Goal: Information Seeking & Learning: Check status

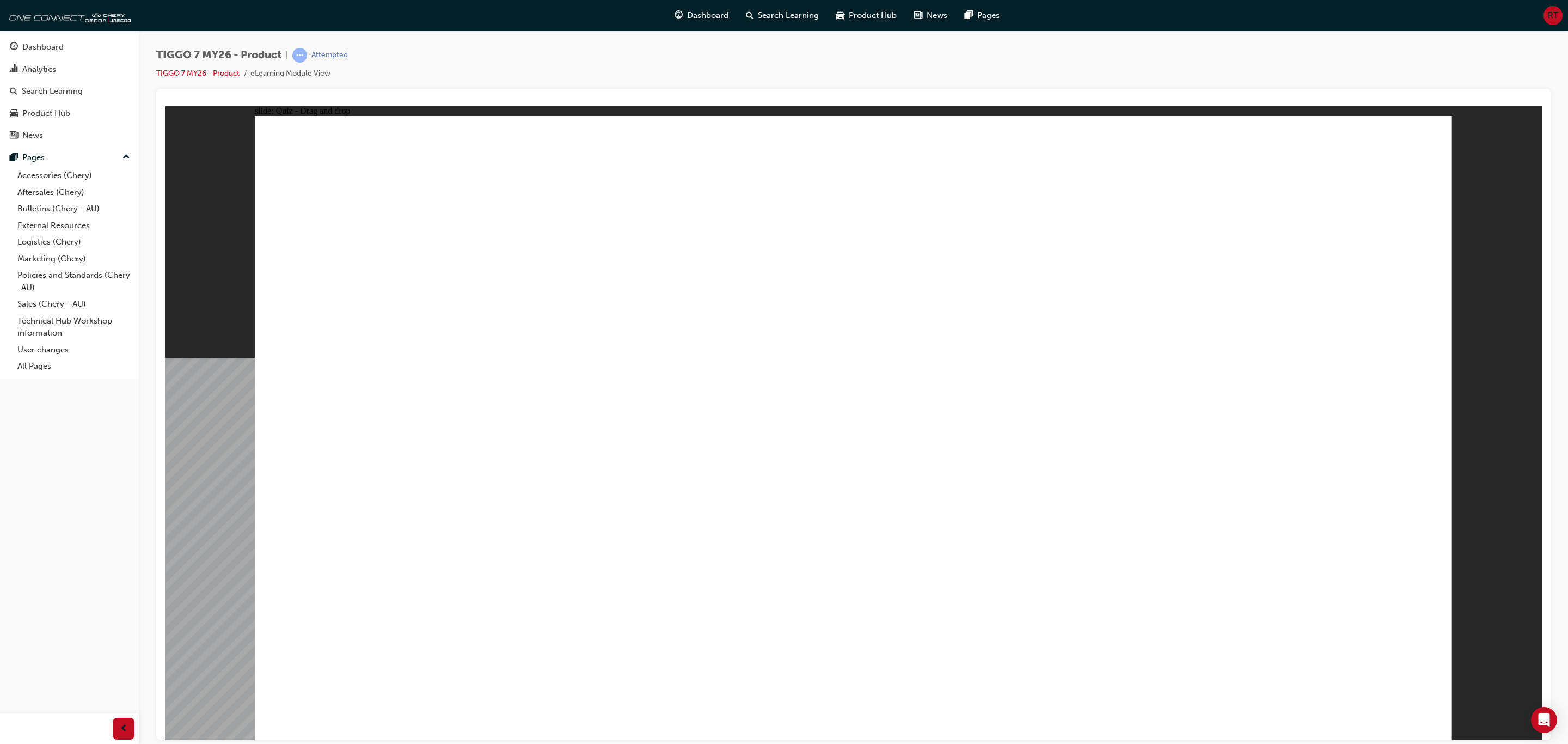
drag, startPoint x: 674, startPoint y: 521, endPoint x: 957, endPoint y: 522, distance: 283.0
drag, startPoint x: 859, startPoint y: 508, endPoint x: 625, endPoint y: 531, distance: 235.1
drag, startPoint x: 1189, startPoint y: 188, endPoint x: 595, endPoint y: 526, distance: 683.4
drag, startPoint x: 1322, startPoint y: 194, endPoint x: 777, endPoint y: 317, distance: 558.7
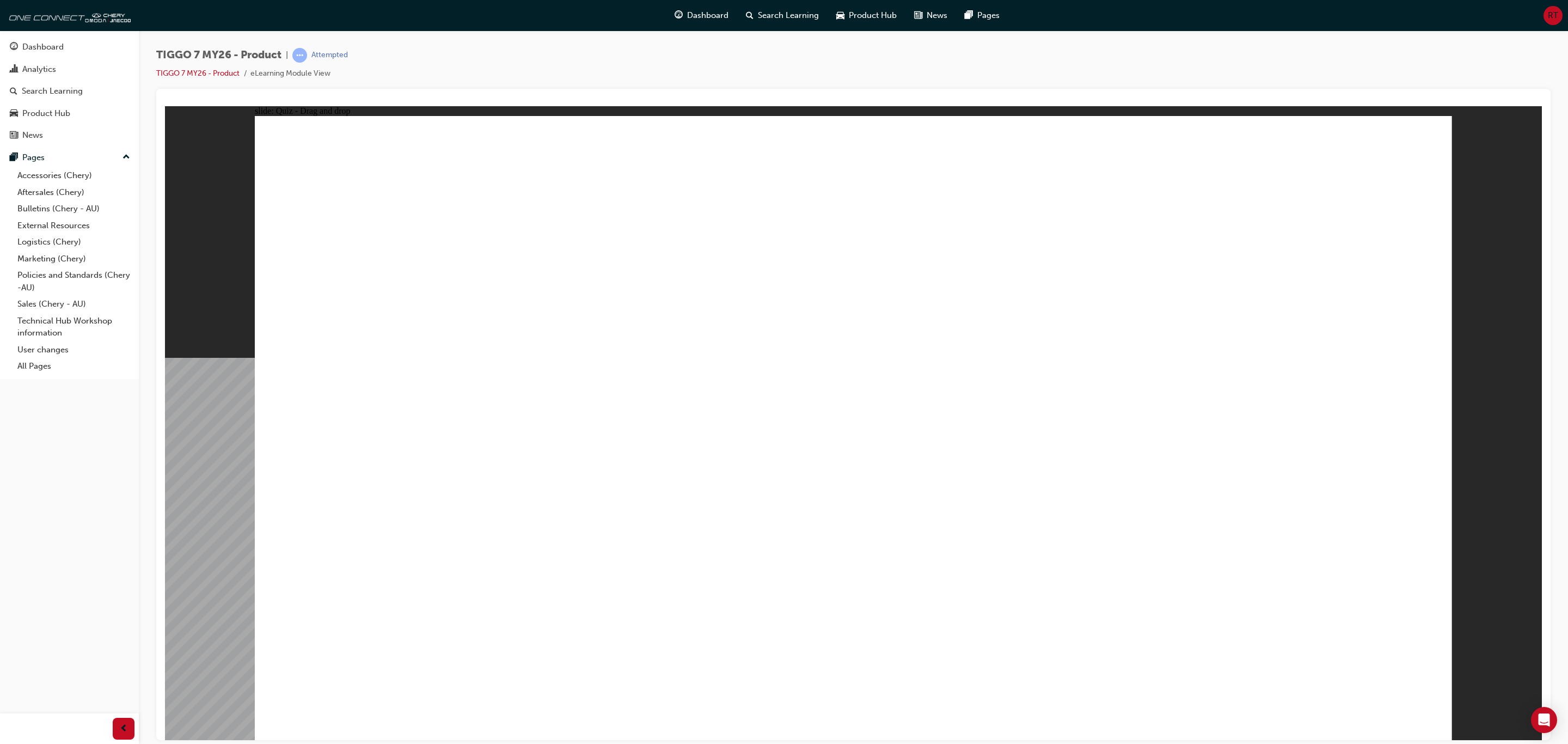
drag, startPoint x: 807, startPoint y: 237, endPoint x: 1093, endPoint y: 533, distance: 411.6
drag, startPoint x: 959, startPoint y: 231, endPoint x: 519, endPoint y: 589, distance: 567.2
drag, startPoint x: 1091, startPoint y: 235, endPoint x: 1143, endPoint y: 549, distance: 318.3
drag, startPoint x: 734, startPoint y: 521, endPoint x: 690, endPoint y: 519, distance: 44.0
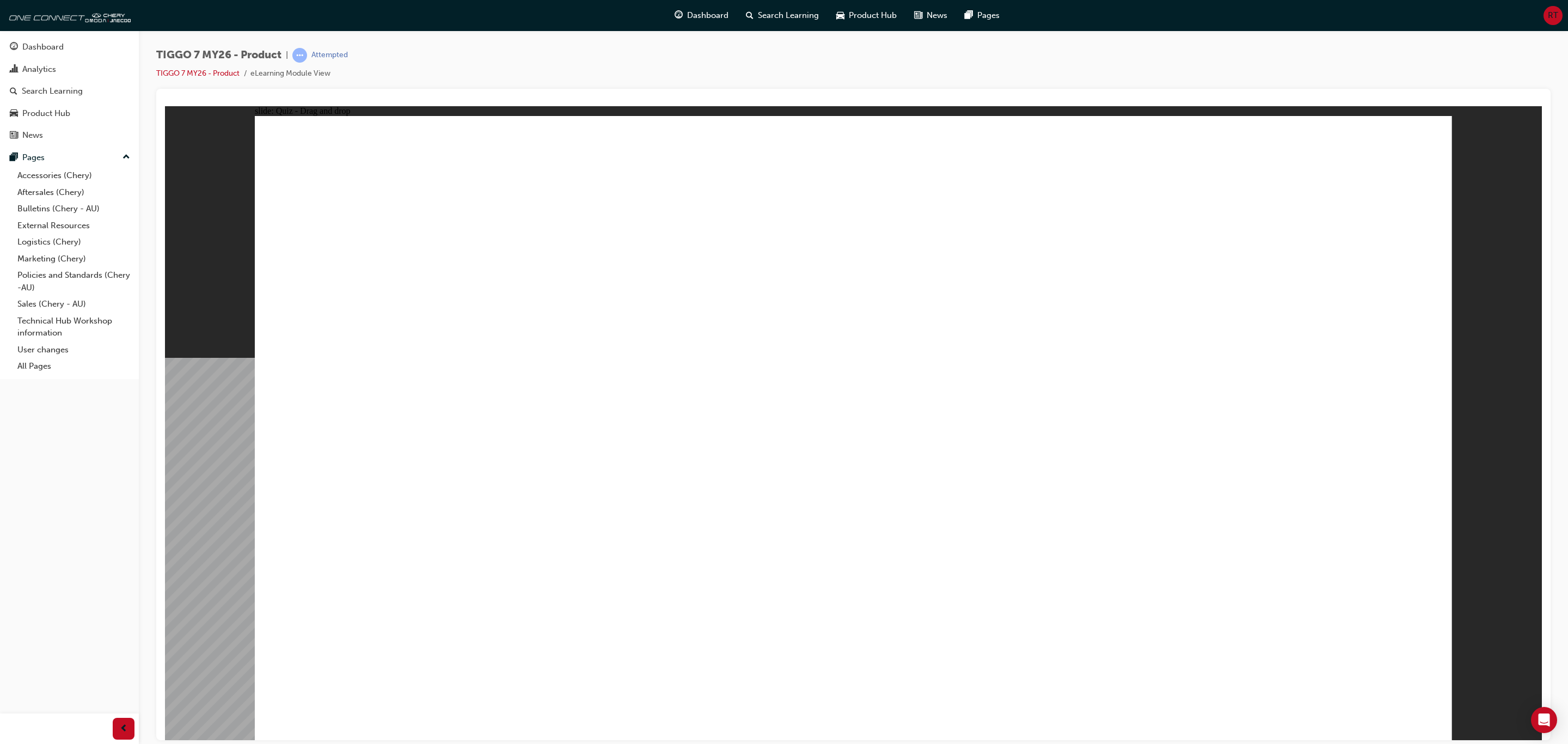
drag, startPoint x: 652, startPoint y: 510, endPoint x: 990, endPoint y: 537, distance: 339.1
drag, startPoint x: 480, startPoint y: 505, endPoint x: 950, endPoint y: 514, distance: 470.1
drag, startPoint x: 516, startPoint y: 500, endPoint x: 1105, endPoint y: 529, distance: 589.7
drag, startPoint x: 342, startPoint y: 502, endPoint x: 1168, endPoint y: 546, distance: 827.2
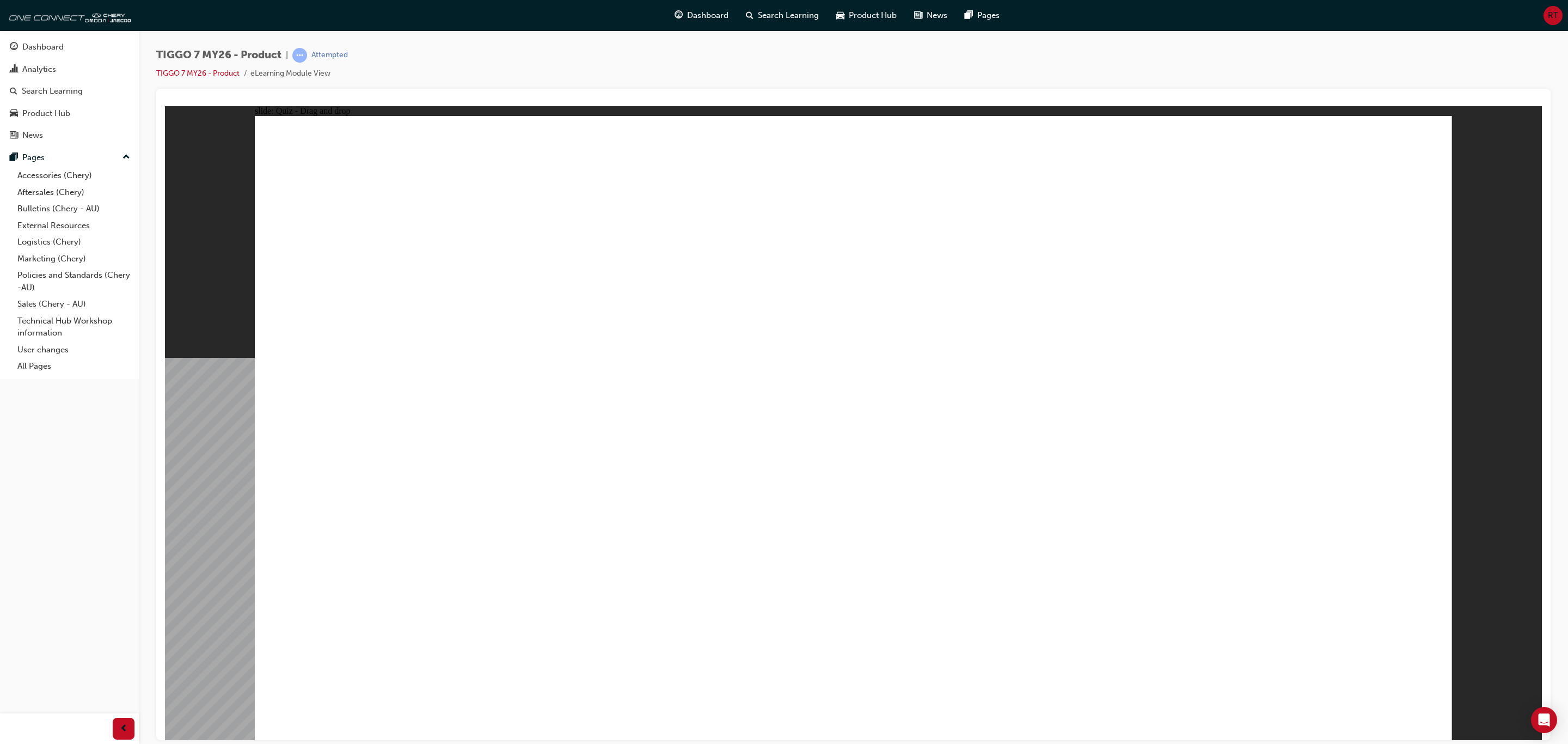
drag, startPoint x: 856, startPoint y: 495, endPoint x: 743, endPoint y: 497, distance: 113.0
drag, startPoint x: 874, startPoint y: 498, endPoint x: 921, endPoint y: 498, distance: 47.0
drag, startPoint x: 887, startPoint y: 497, endPoint x: 763, endPoint y: 502, distance: 124.1
drag, startPoint x: 881, startPoint y: 502, endPoint x: 704, endPoint y: 508, distance: 177.1
drag, startPoint x: 1213, startPoint y: 240, endPoint x: 909, endPoint y: 567, distance: 446.5
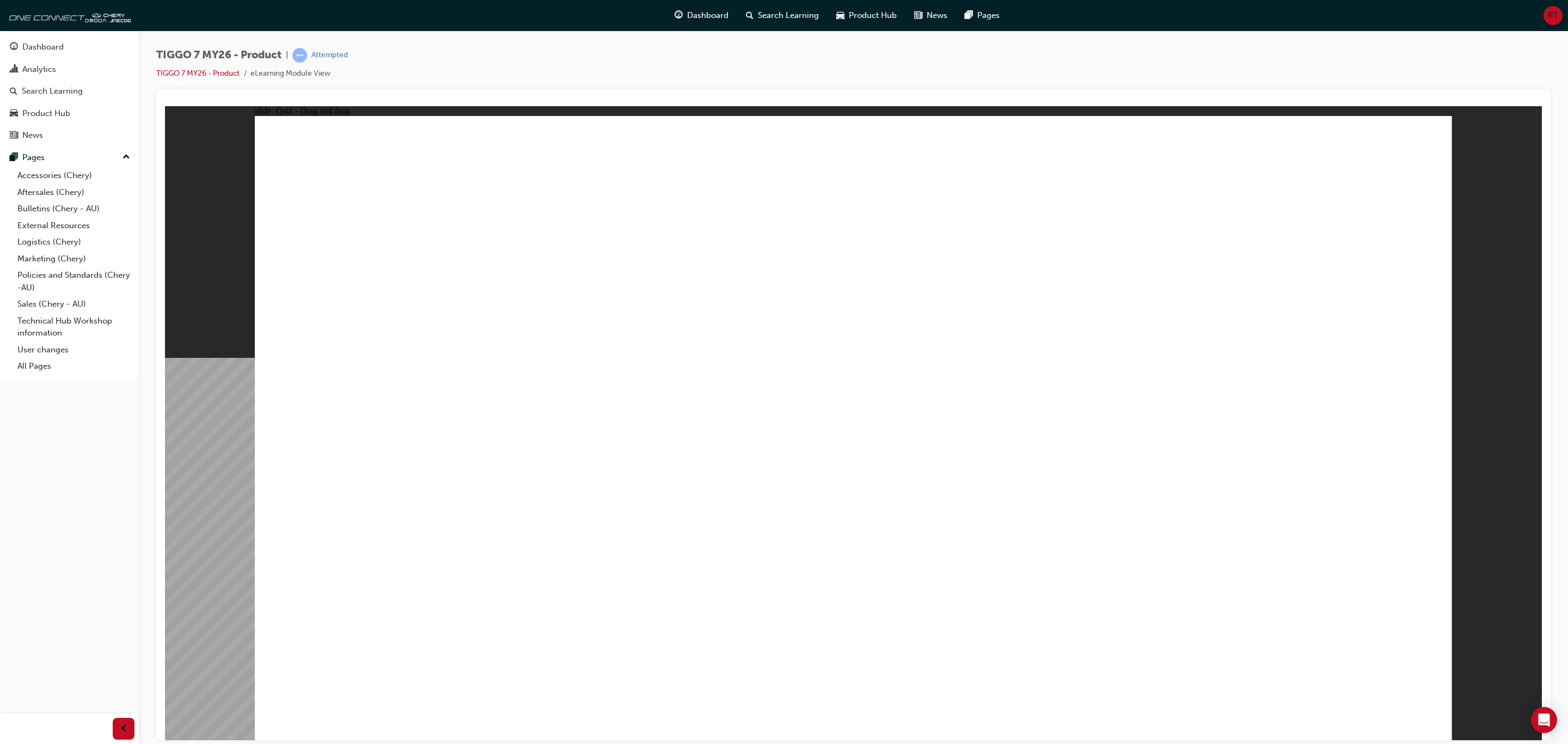
drag, startPoint x: 867, startPoint y: 538, endPoint x: 645, endPoint y: 570, distance: 224.3
drag, startPoint x: 1346, startPoint y: 236, endPoint x: 875, endPoint y: 570, distance: 577.4
drag, startPoint x: 938, startPoint y: 289, endPoint x: 856, endPoint y: 506, distance: 232.0
drag, startPoint x: 1082, startPoint y: 289, endPoint x: 1062, endPoint y: 590, distance: 301.7
drag, startPoint x: 1211, startPoint y: 283, endPoint x: 580, endPoint y: 541, distance: 681.7
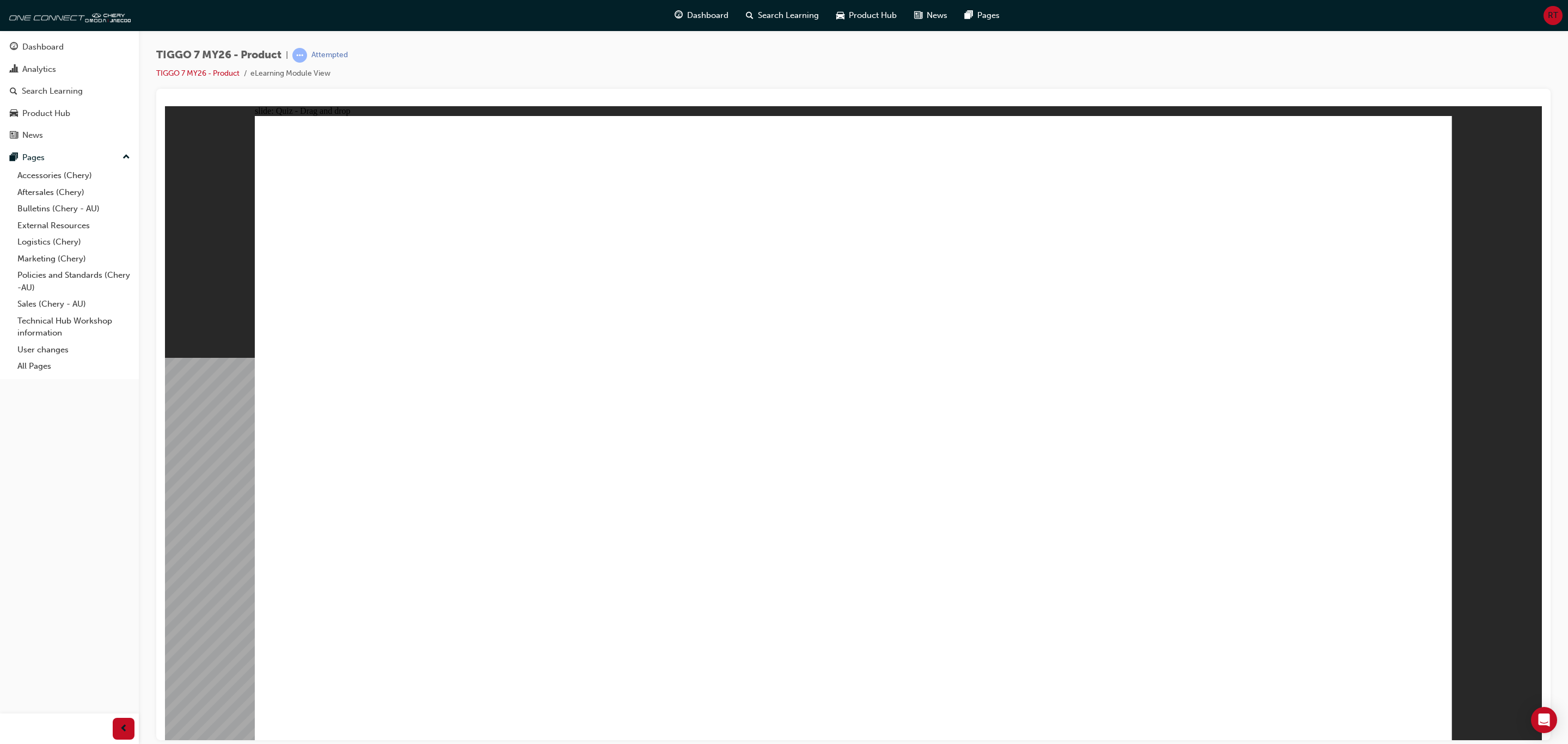
drag, startPoint x: 900, startPoint y: 229, endPoint x: 586, endPoint y: 432, distance: 373.9
drag, startPoint x: 938, startPoint y: 311, endPoint x: 679, endPoint y: 449, distance: 293.5
drag, startPoint x: 1371, startPoint y: 220, endPoint x: 1093, endPoint y: 431, distance: 349.0
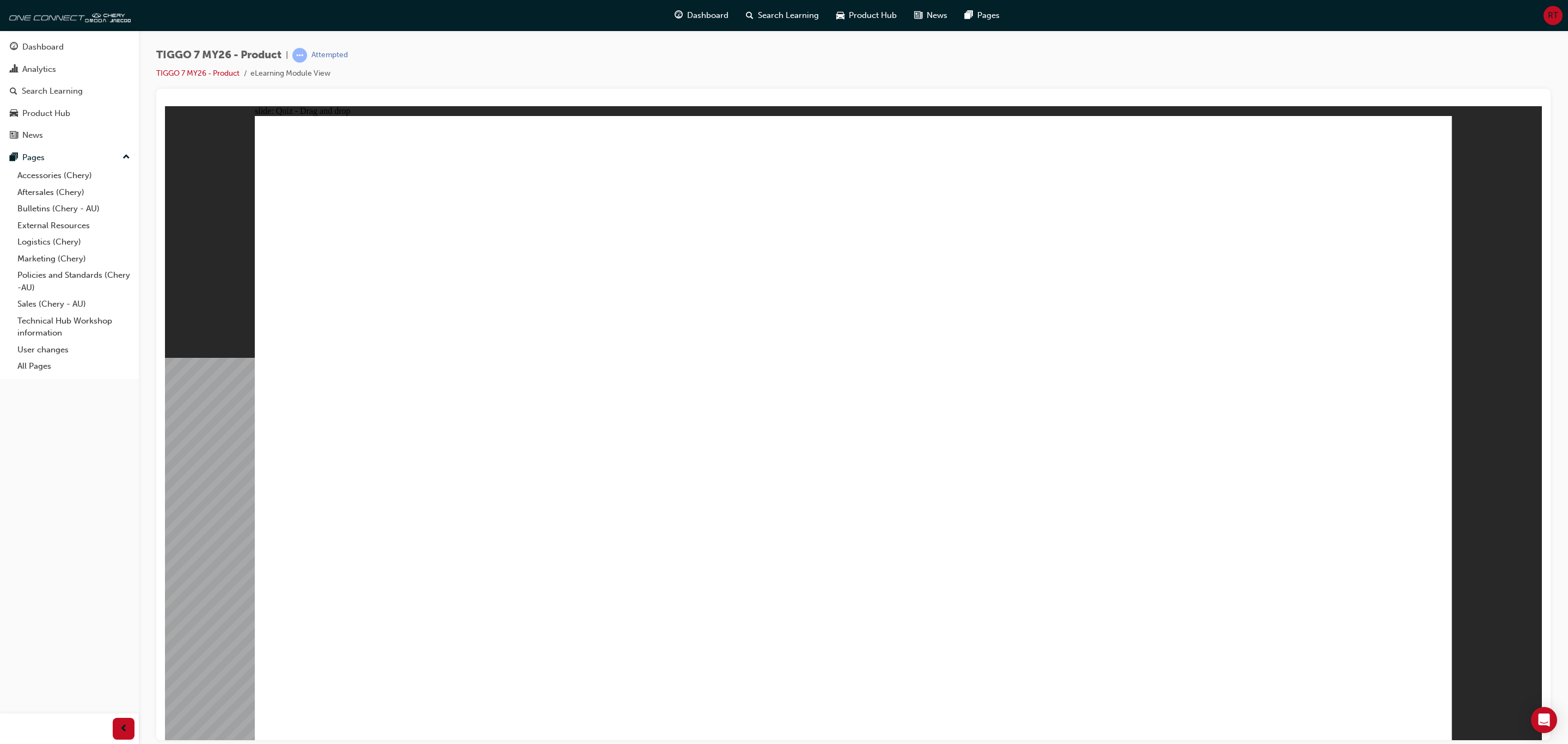
drag, startPoint x: 1201, startPoint y: 584, endPoint x: 1168, endPoint y: 591, distance: 33.7
radio input "true"
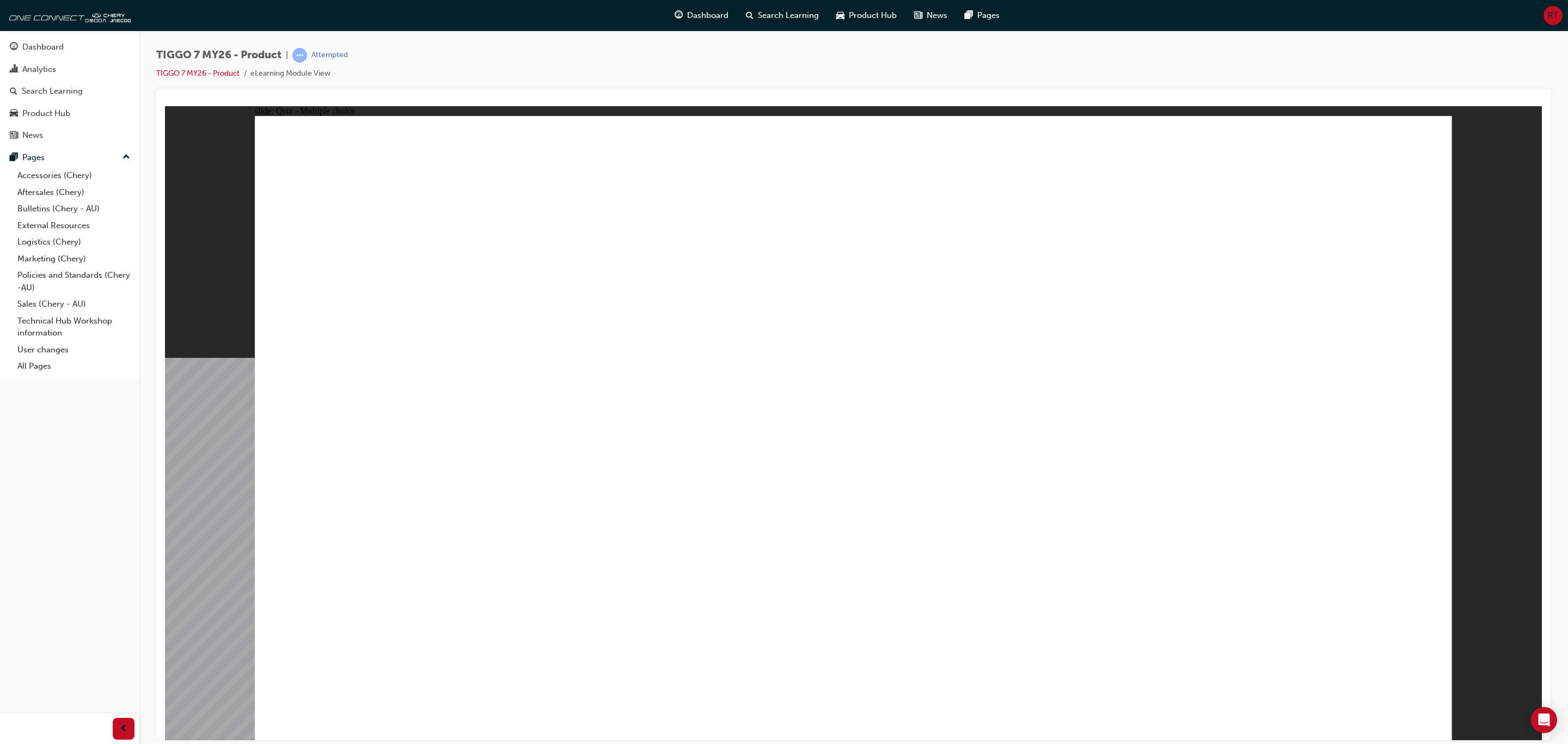
drag, startPoint x: 839, startPoint y: 191, endPoint x: 913, endPoint y: 529, distance: 346.0
drag, startPoint x: 1121, startPoint y: 191, endPoint x: 988, endPoint y: 534, distance: 367.9
drag, startPoint x: 1235, startPoint y: 183, endPoint x: 848, endPoint y: 542, distance: 527.9
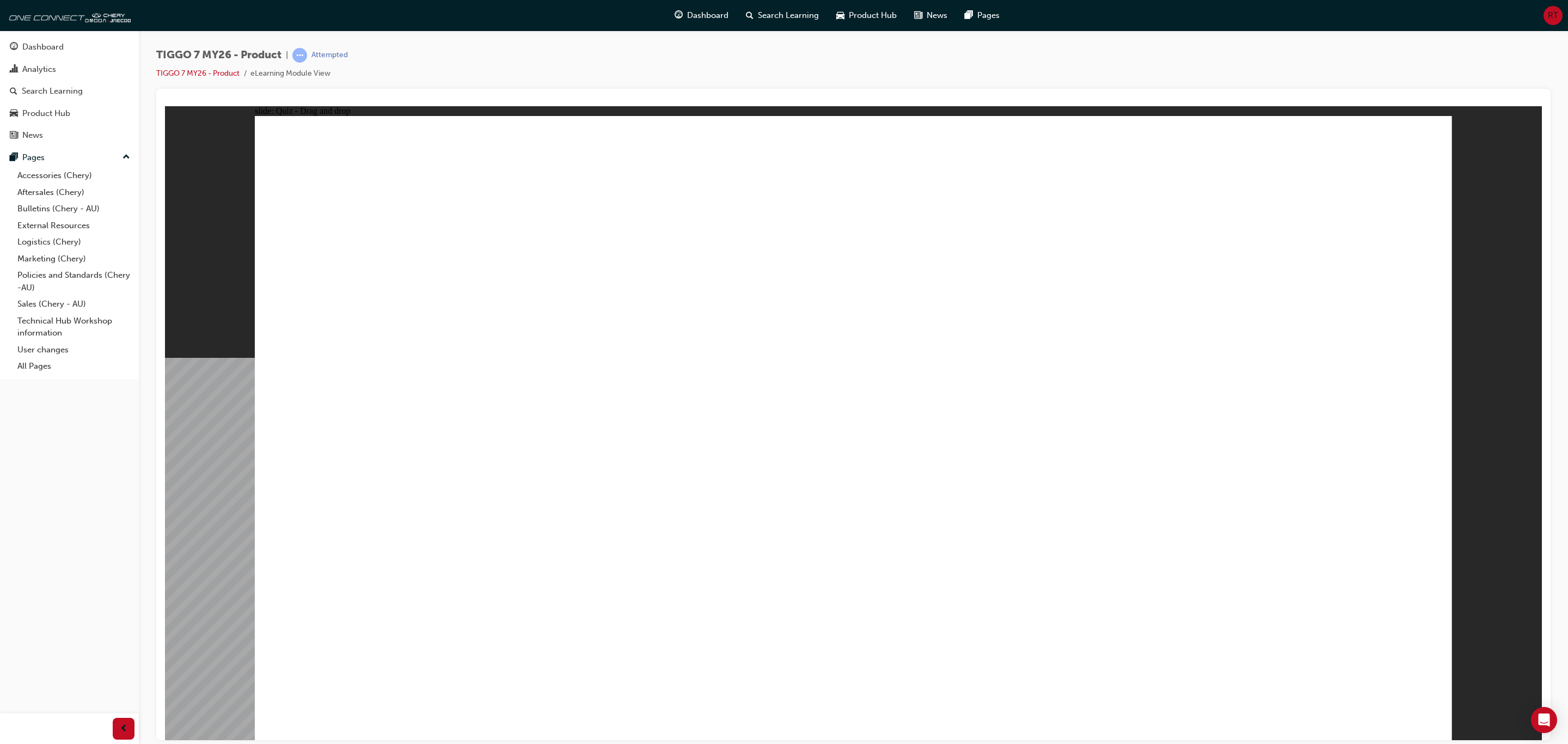
drag, startPoint x: 813, startPoint y: 234, endPoint x: 1099, endPoint y: 485, distance: 380.5
drag, startPoint x: 1072, startPoint y: 233, endPoint x: 930, endPoint y: 547, distance: 344.6
drag, startPoint x: 1034, startPoint y: 310, endPoint x: 1067, endPoint y: 540, distance: 232.4
drag, startPoint x: 1283, startPoint y: 230, endPoint x: 911, endPoint y: 571, distance: 504.6
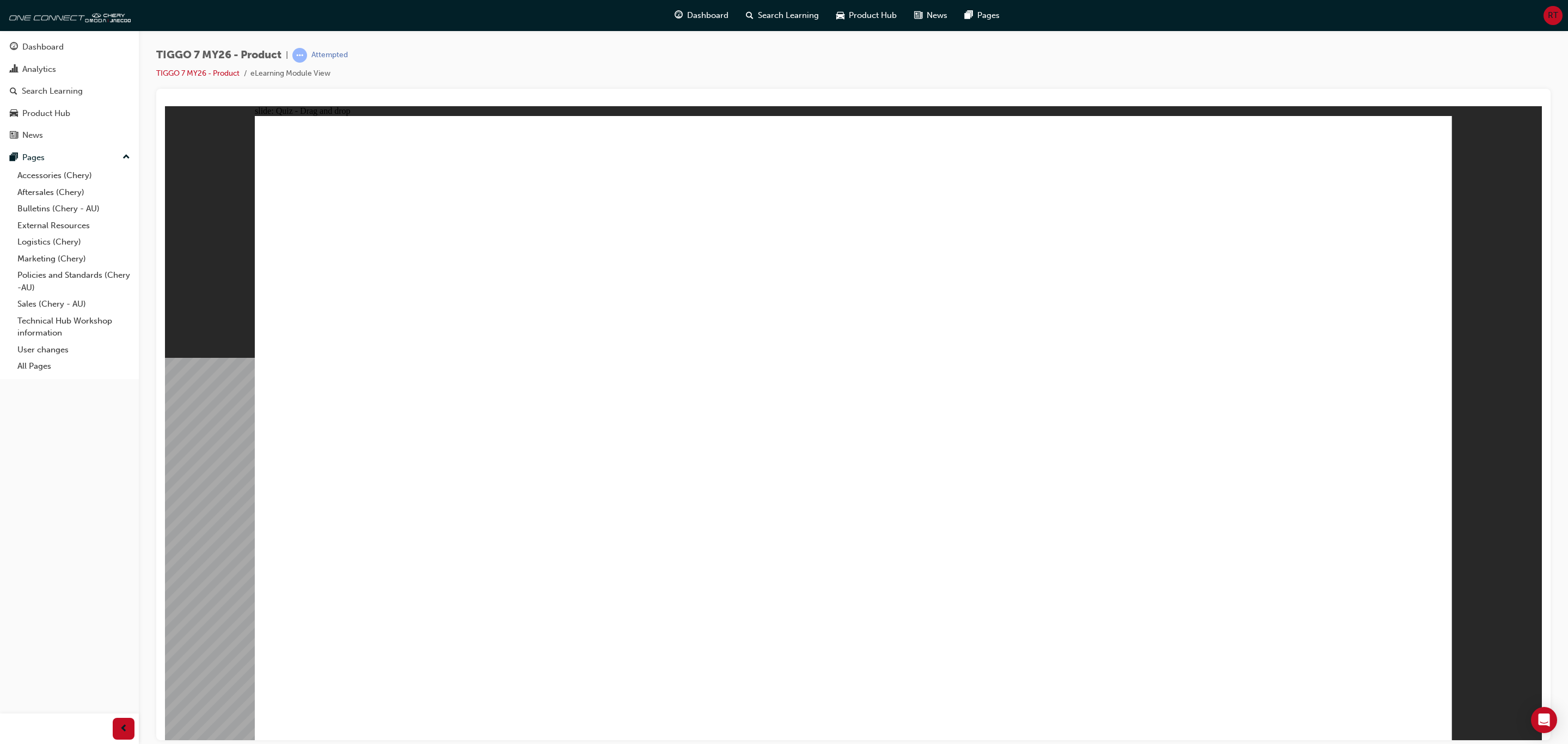
radio input "true"
drag, startPoint x: 1121, startPoint y: 204, endPoint x: 737, endPoint y: 465, distance: 464.3
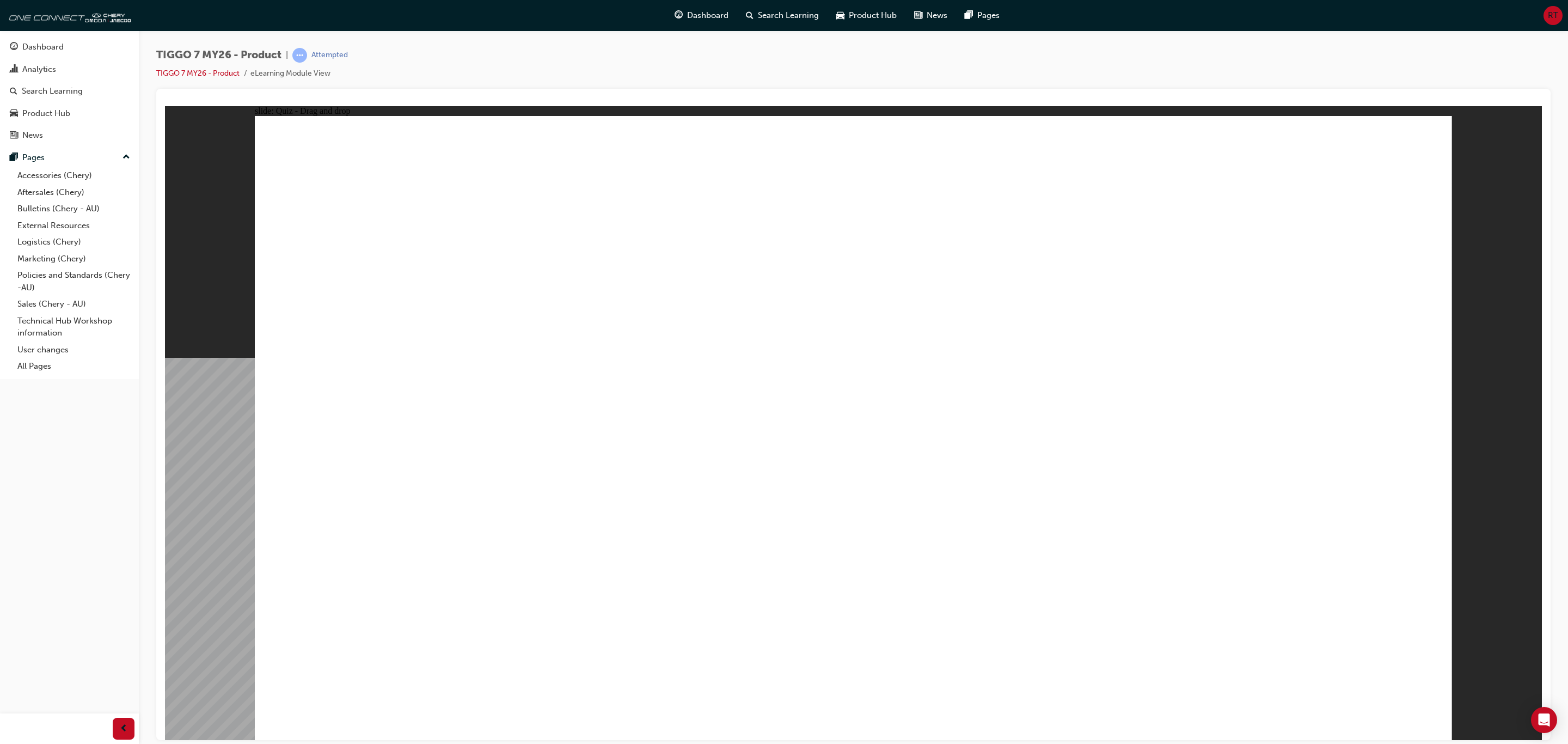
drag, startPoint x: 1370, startPoint y: 209, endPoint x: 458, endPoint y: 488, distance: 953.7
drag, startPoint x: 875, startPoint y: 215, endPoint x: 1141, endPoint y: 485, distance: 379.0
drag, startPoint x: 1184, startPoint y: 326, endPoint x: 1294, endPoint y: 482, distance: 190.9
drag, startPoint x: 1005, startPoint y: 313, endPoint x: 915, endPoint y: 461, distance: 173.2
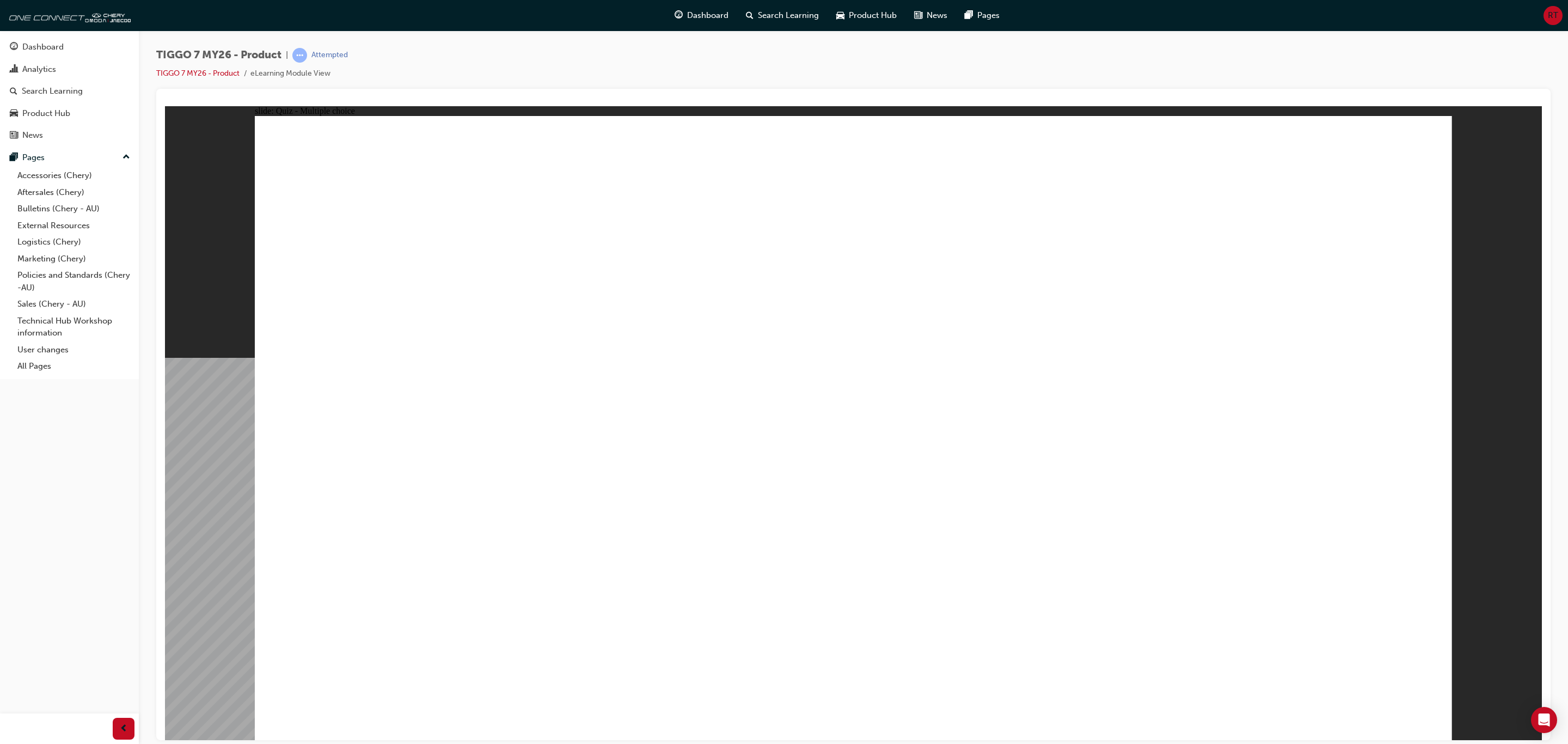
radio input "true"
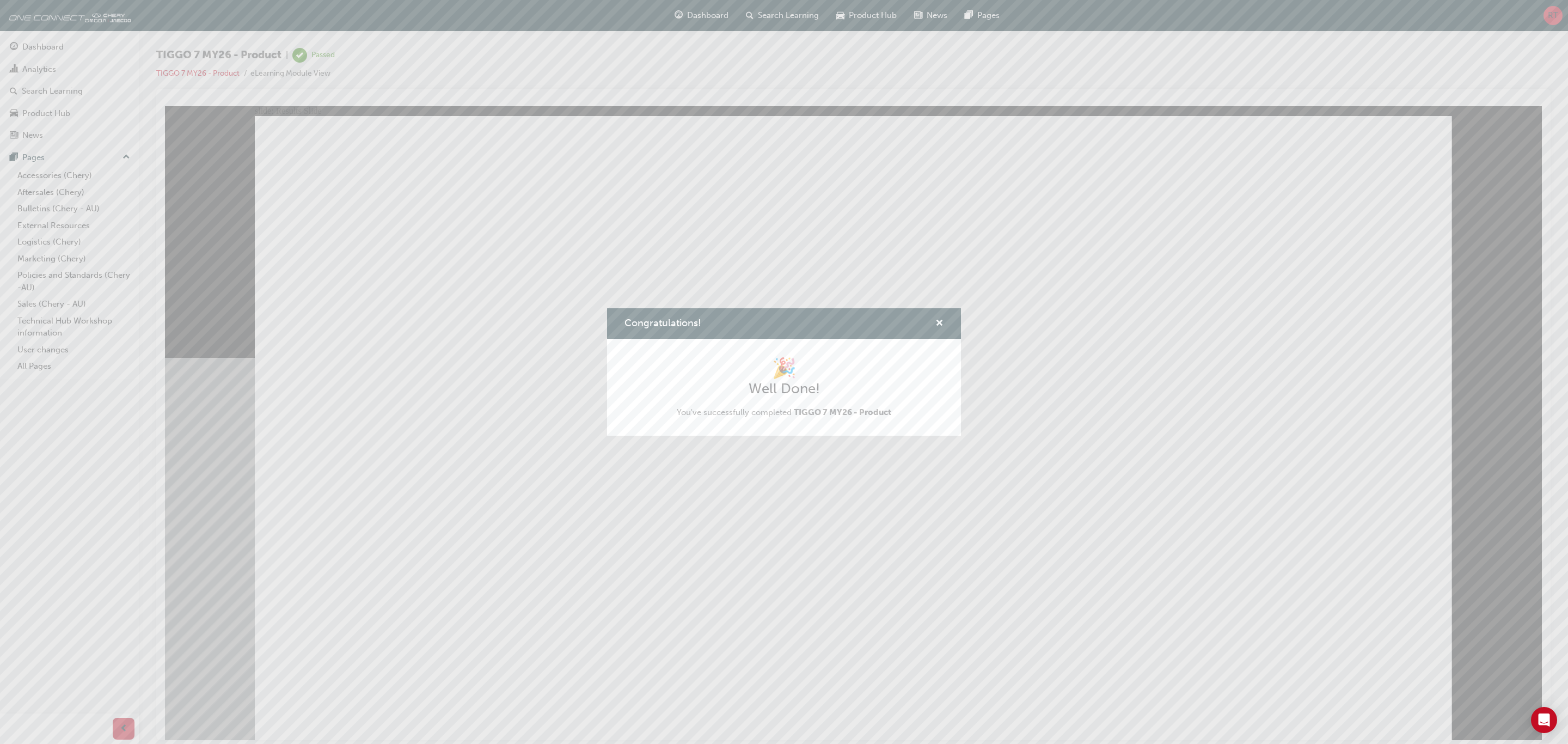
click at [944, 323] on div "Congratulations!" at bounding box center [783, 323] width 354 height 31
click at [943, 323] on button "Congratulations!" at bounding box center [939, 324] width 8 height 13
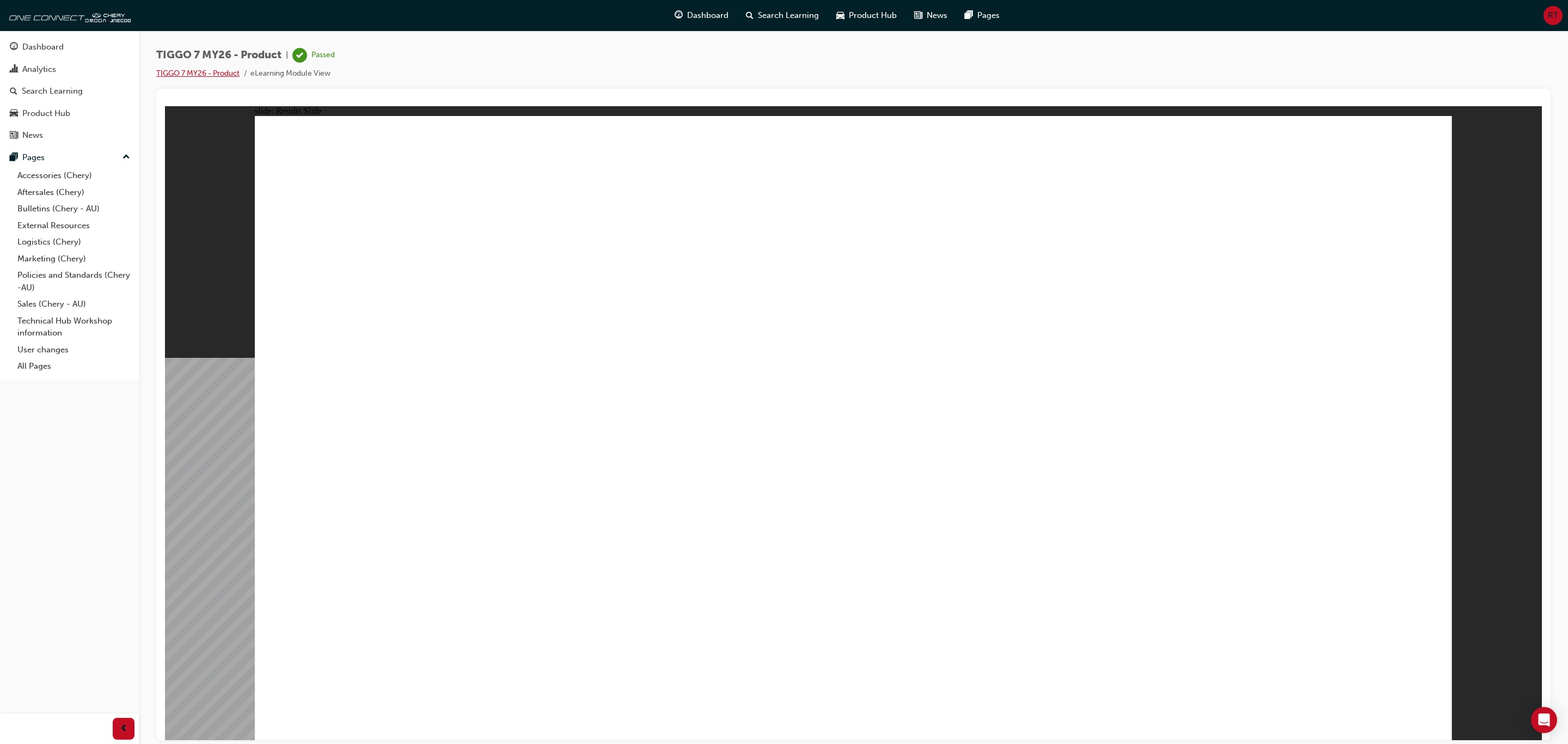
click at [227, 69] on link "TIGGO 7 MY26 - Product" at bounding box center [198, 73] width 83 height 9
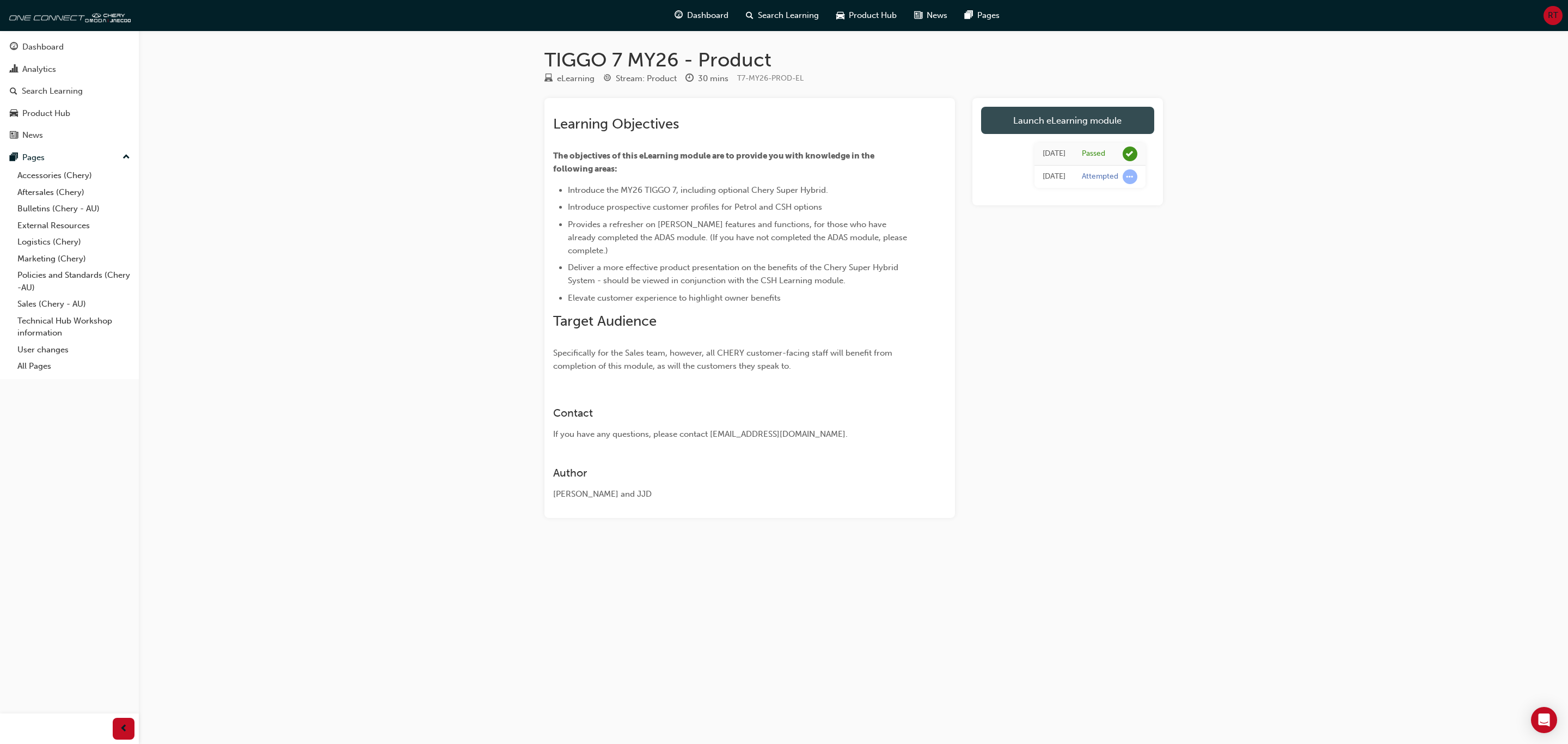
click at [1010, 122] on link "Launch eLearning module" at bounding box center [1068, 120] width 173 height 27
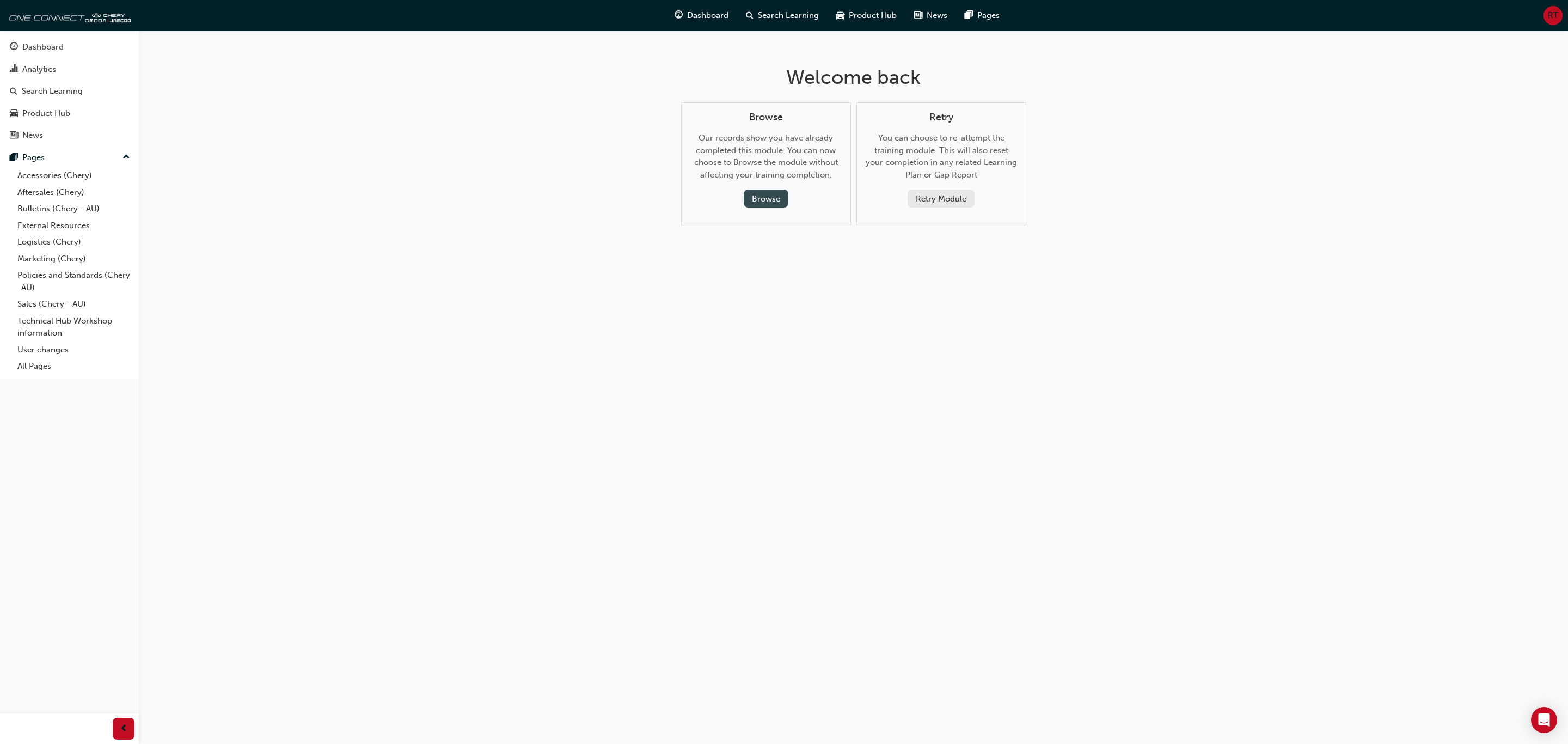
click at [771, 195] on button "Browse" at bounding box center [766, 198] width 44 height 18
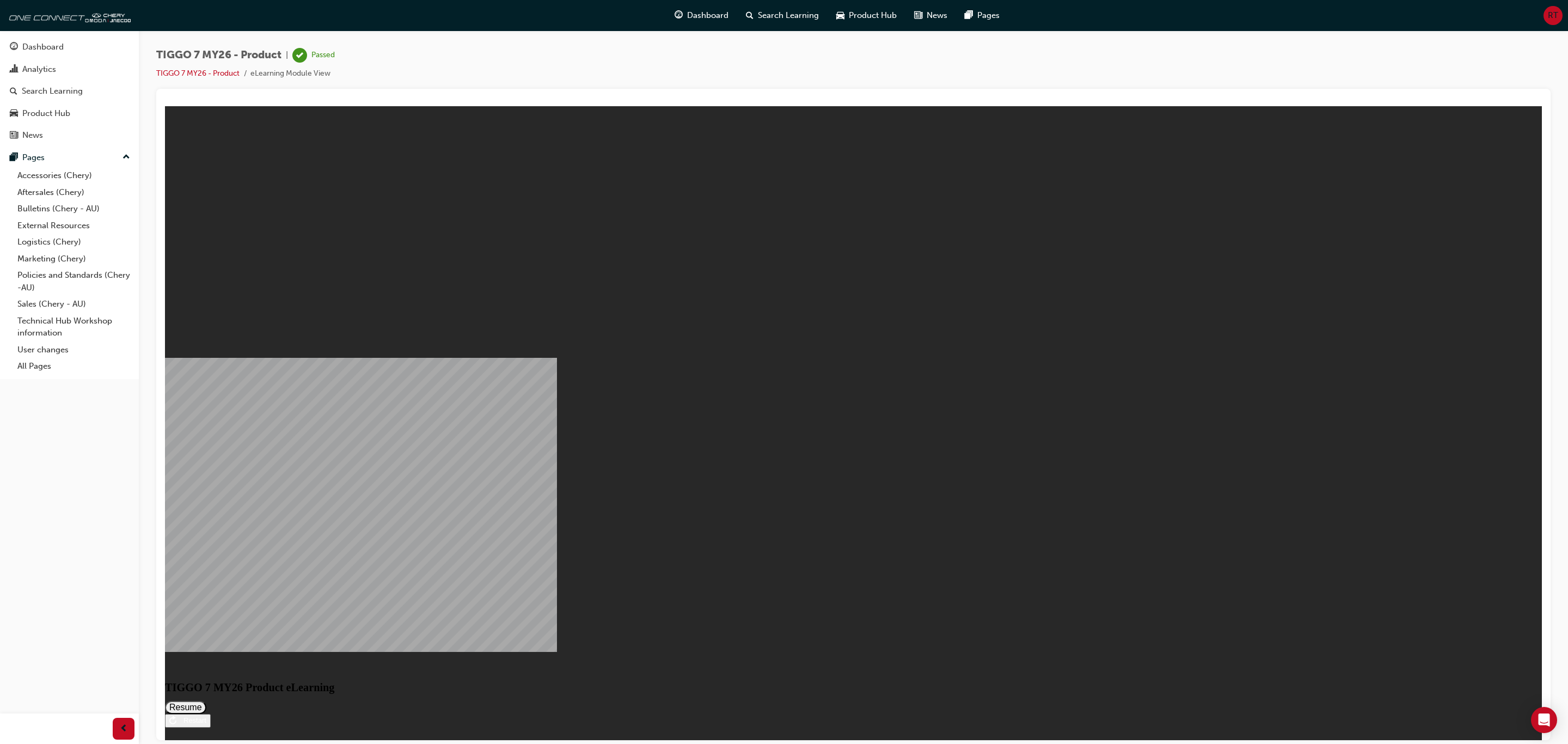
click at [206, 450] on button "Resume" at bounding box center [186, 706] width 41 height 13
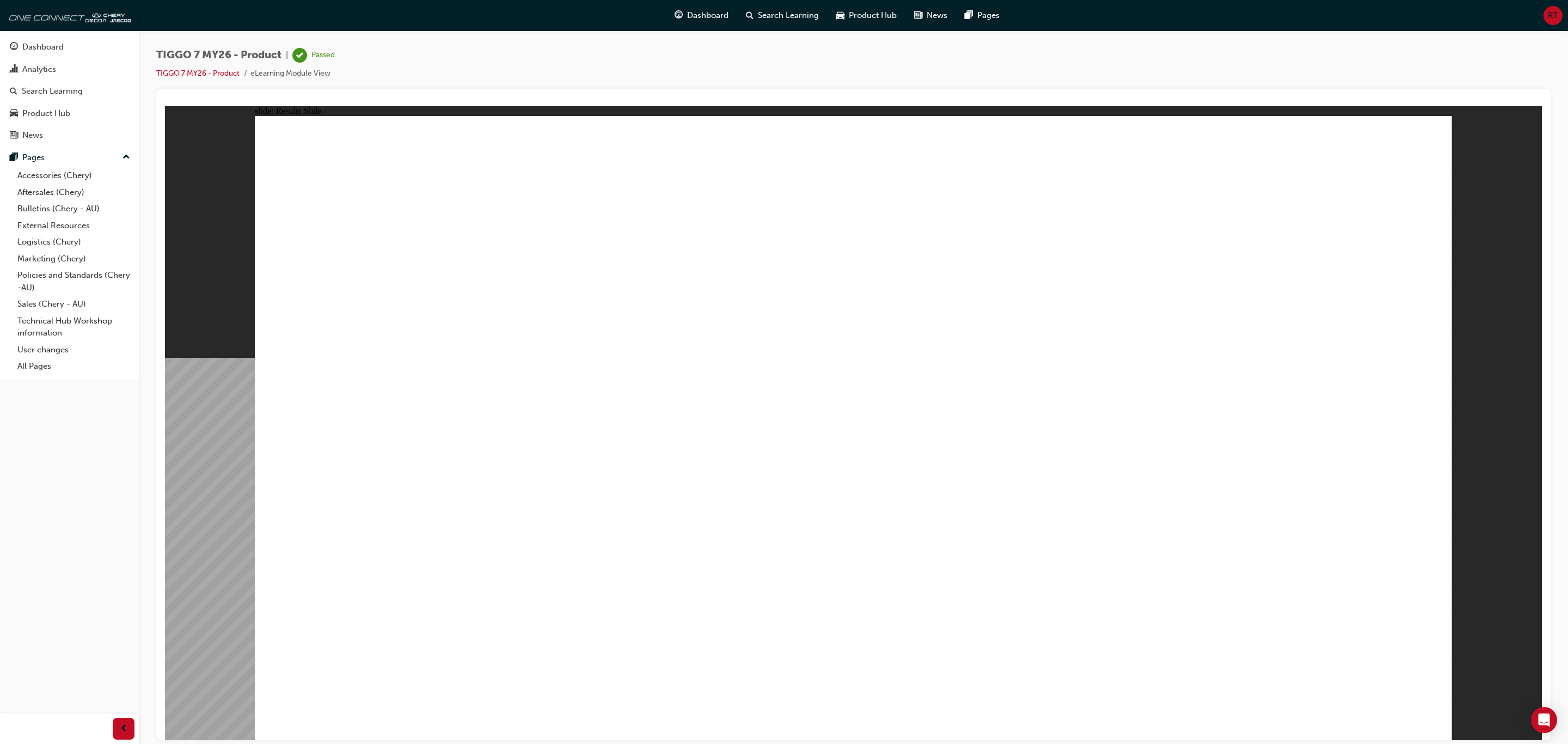
click at [199, 75] on link "TIGGO 7 MY26 - Product" at bounding box center [198, 73] width 83 height 9
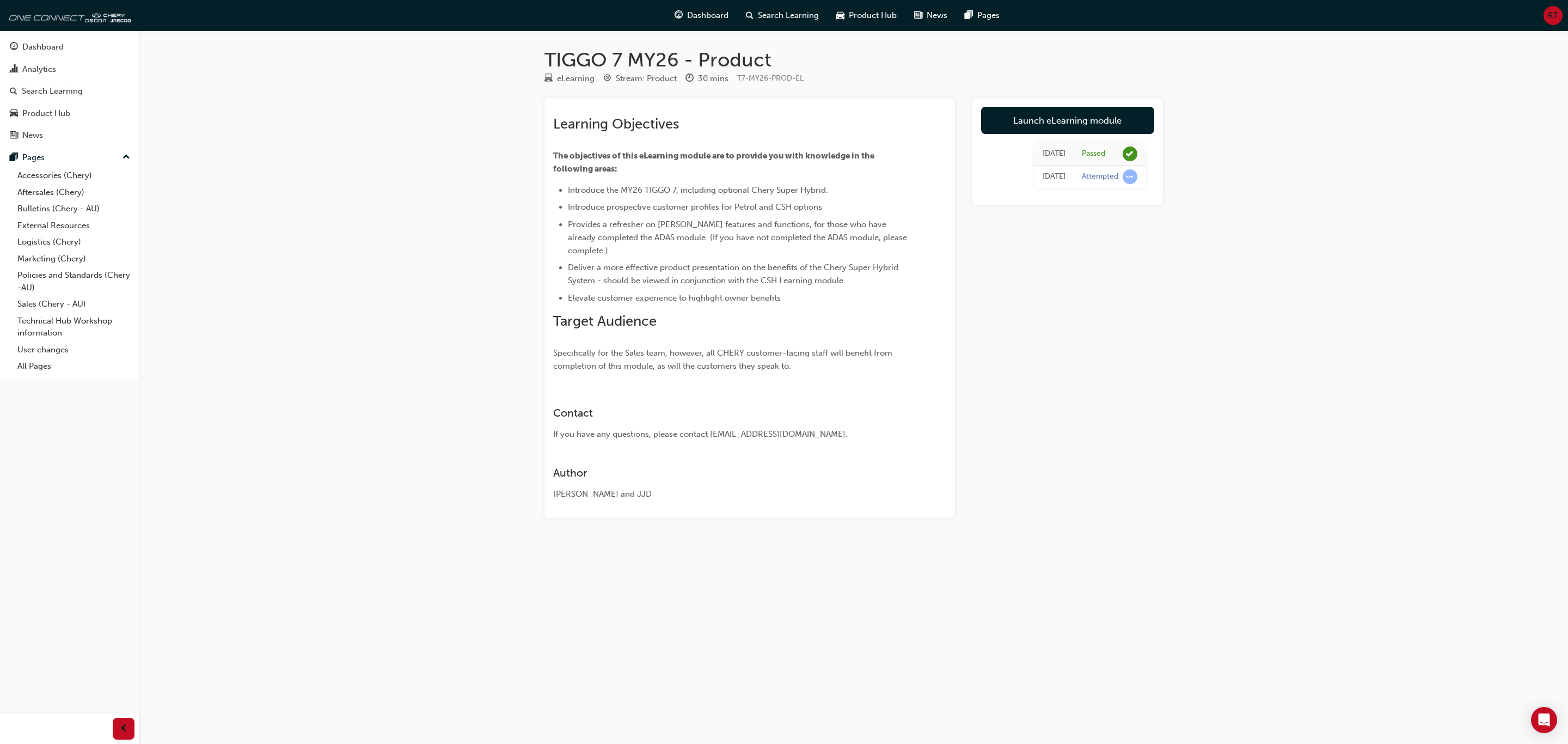
click at [1045, 450] on div "TIGGO 7 MY26 - Product eLearning Stream: Product 30 mins T7-MY26-PROD-EL Learni…" at bounding box center [784, 372] width 1568 height 744
click at [72, 61] on link "Analytics" at bounding box center [69, 69] width 130 height 20
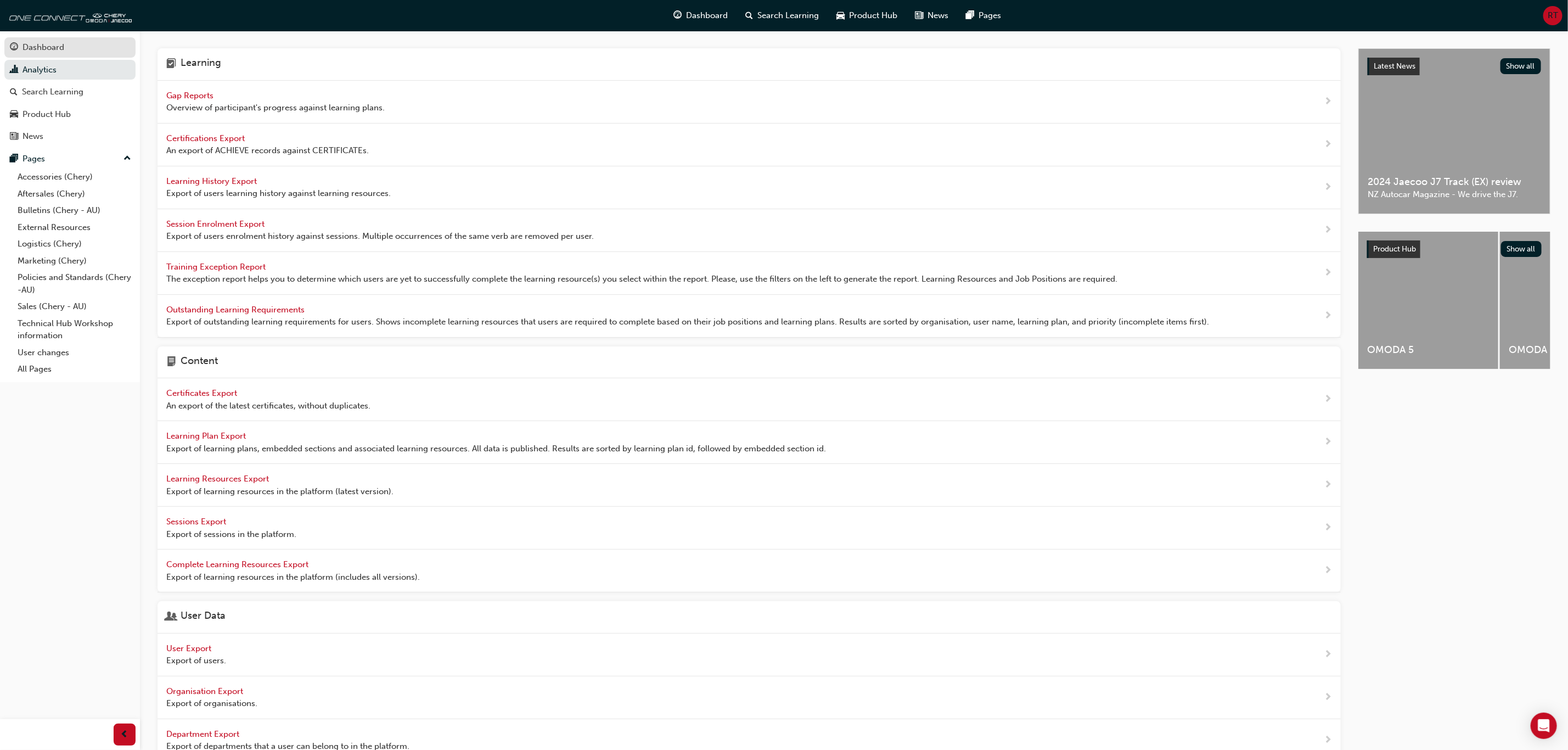
click at [80, 48] on div "Dashboard" at bounding box center [70, 47] width 120 height 14
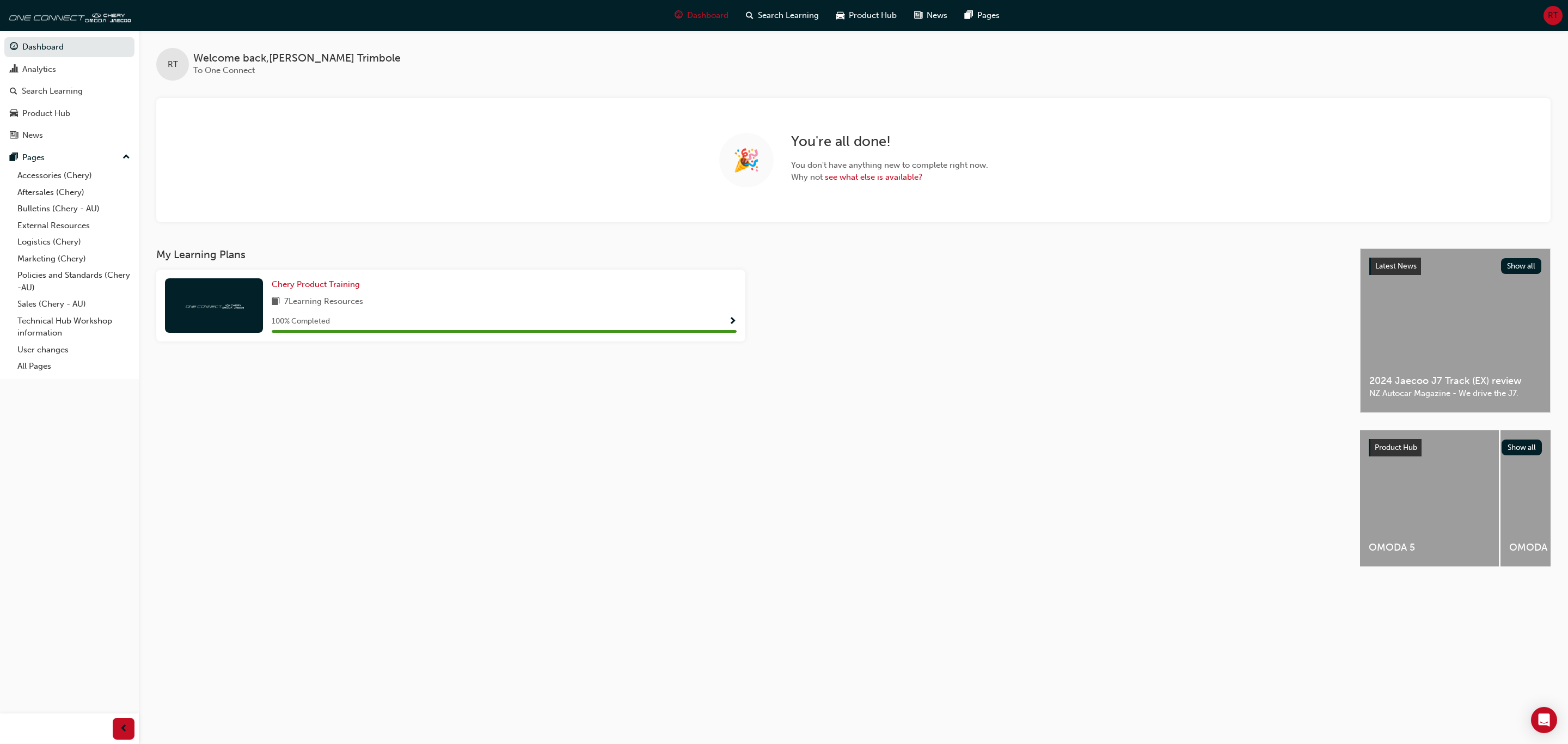
drag, startPoint x: 1098, startPoint y: 484, endPoint x: 1093, endPoint y: 485, distance: 5.1
click at [1045, 450] on div "My Learning Plans Chery Product Training 7 Learning Resources 100 % Completed" at bounding box center [758, 417] width 1204 height 338
click at [49, 67] on div "Analytics" at bounding box center [39, 69] width 33 height 13
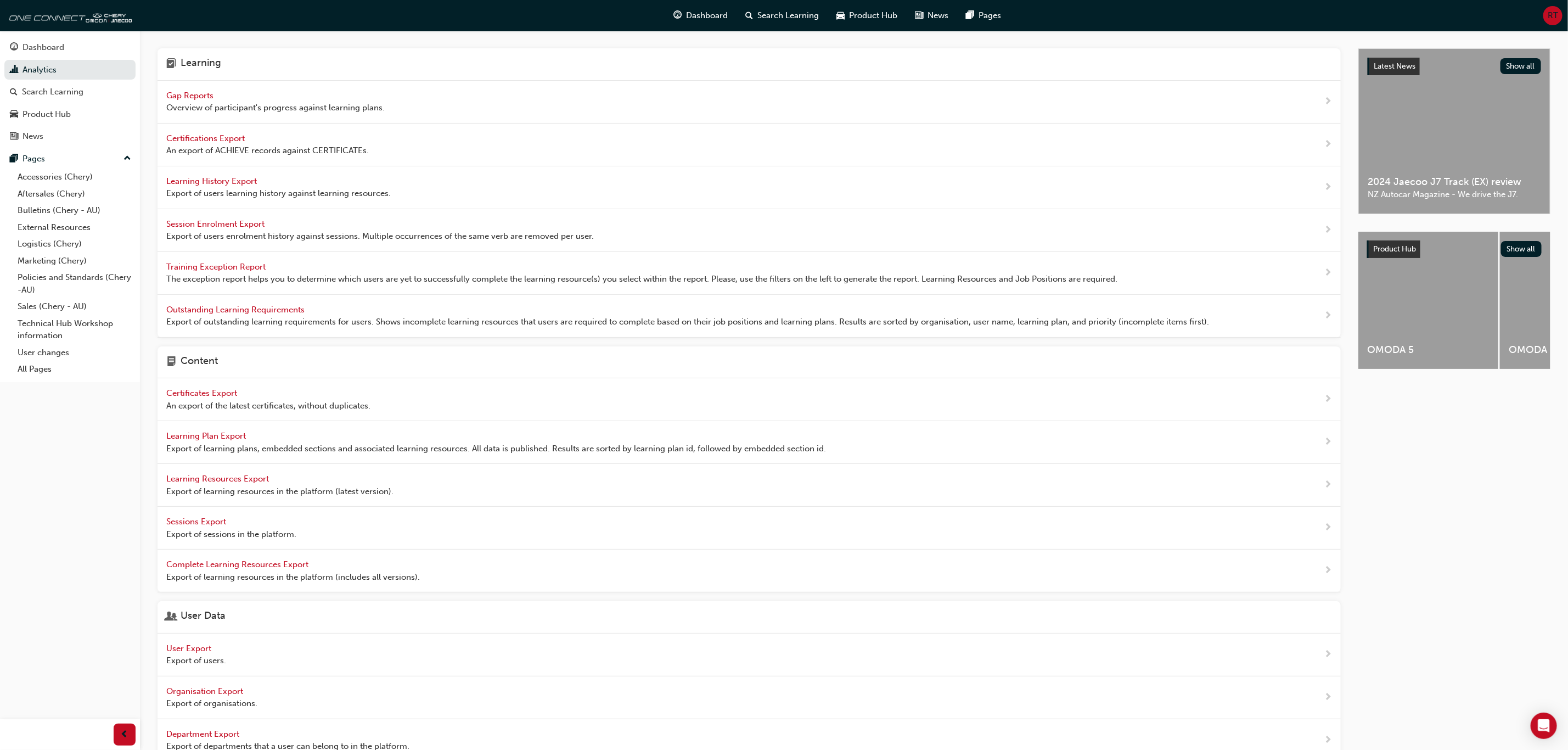
click at [174, 96] on span "Gap Reports" at bounding box center [191, 96] width 49 height 10
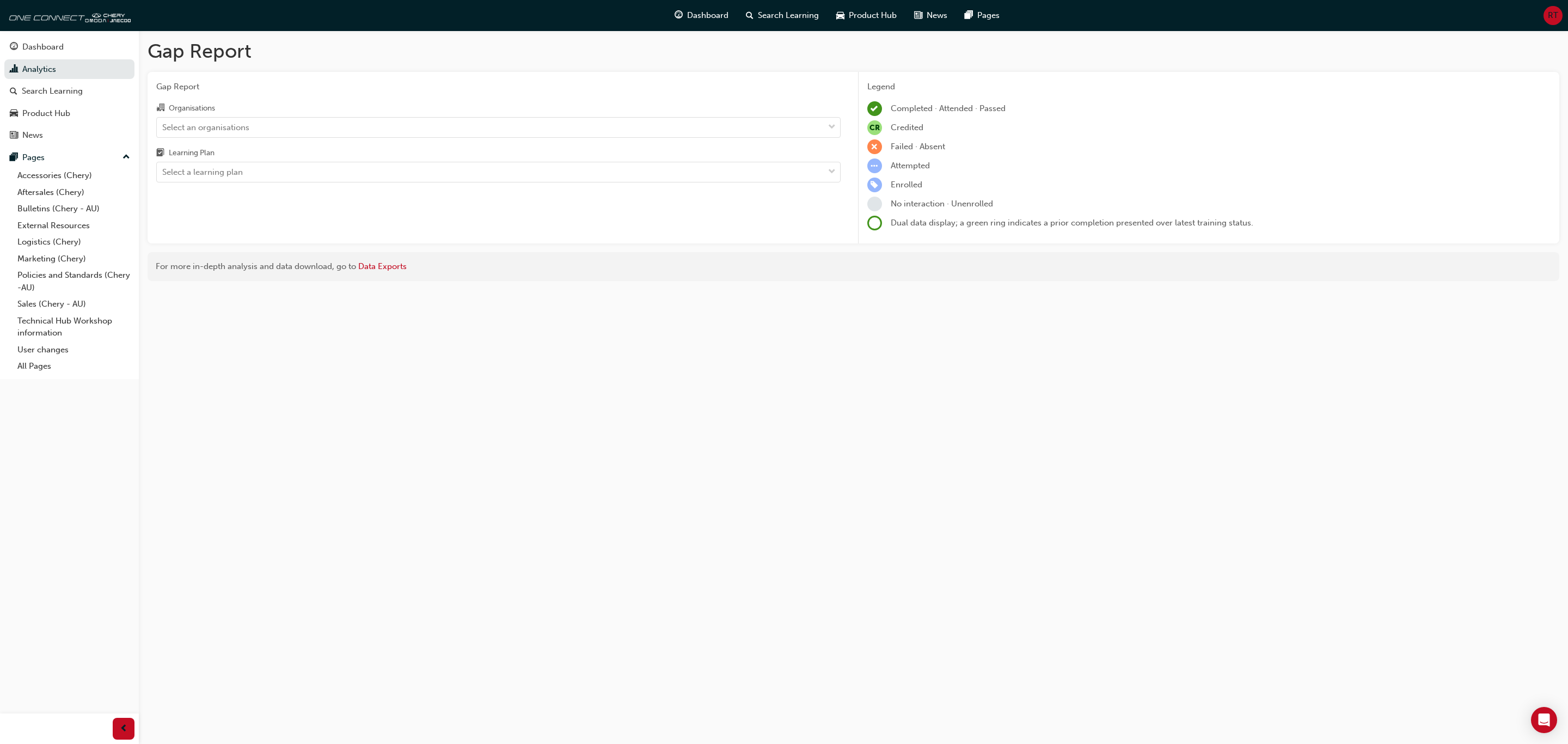
drag, startPoint x: 634, startPoint y: 513, endPoint x: 656, endPoint y: 476, distance: 43.0
click at [643, 450] on div "Gap Report Gap Report Organisations Select an organisations Learning Plan Selec…" at bounding box center [784, 372] width 1568 height 744
drag, startPoint x: 411, startPoint y: 136, endPoint x: 410, endPoint y: 127, distance: 9.1
click at [410, 130] on div "Select an organisations" at bounding box center [491, 127] width 667 height 19
click at [163, 130] on input "Organisations Select an organisations" at bounding box center [163, 126] width 1 height 9
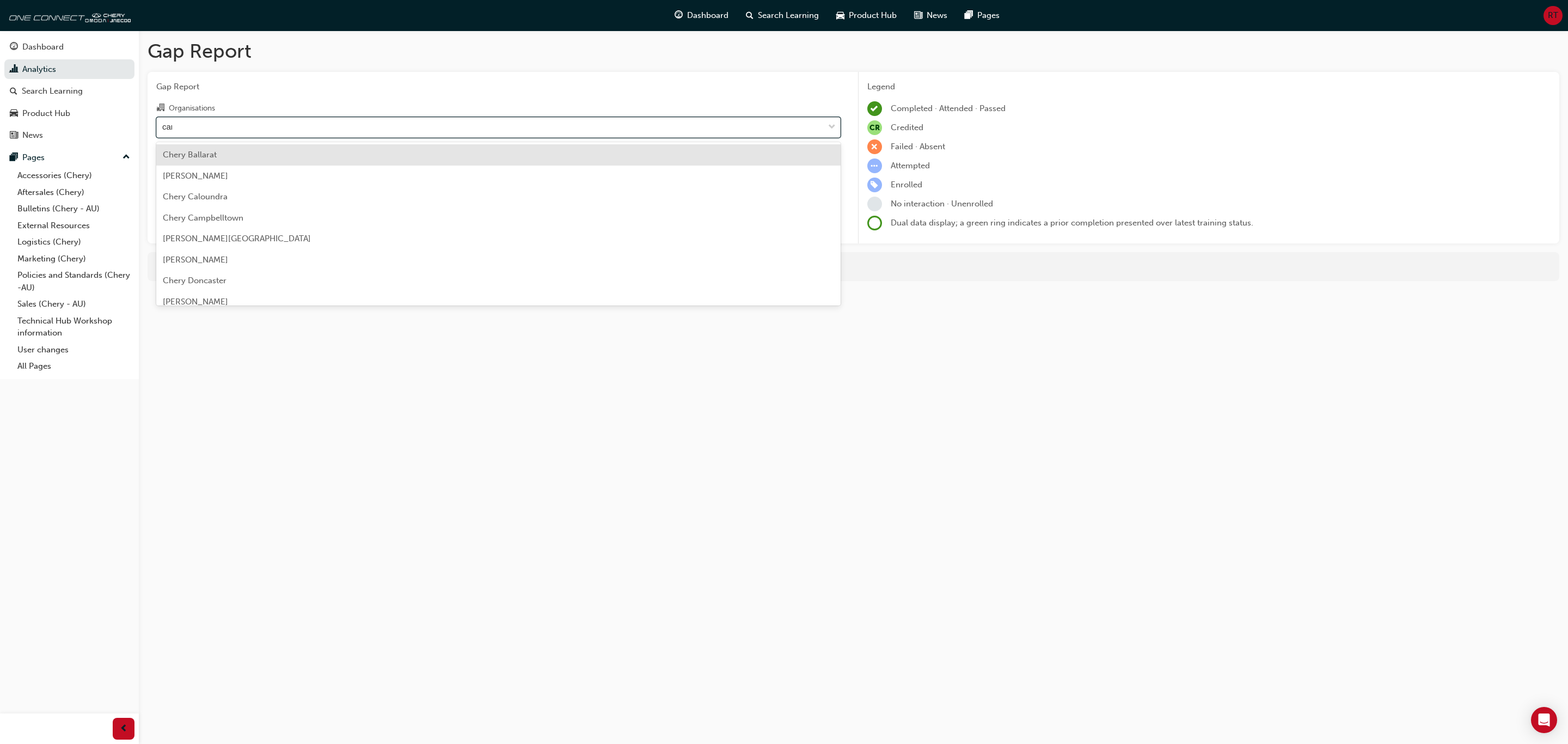
type input "camp"
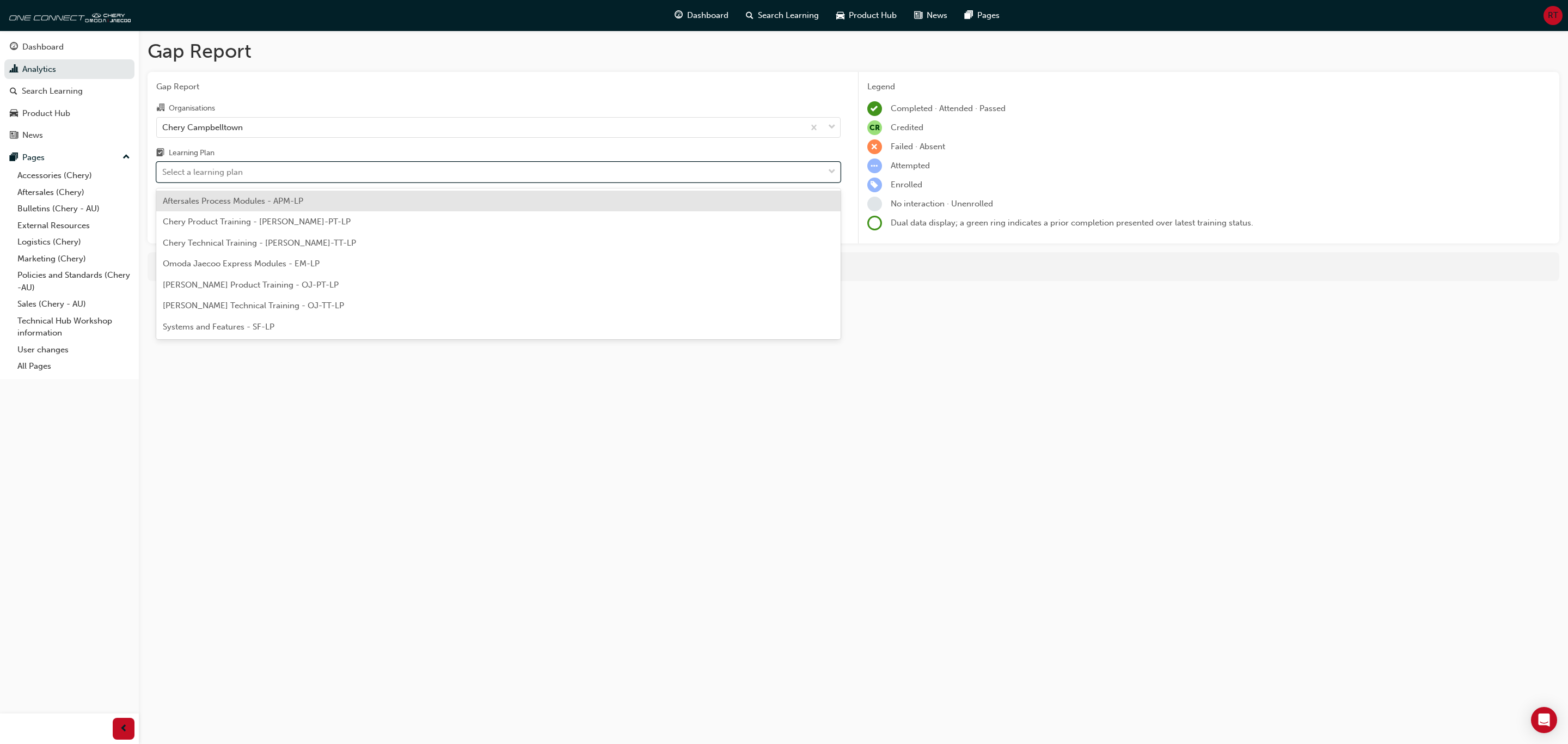
click at [405, 175] on div "Select a learning plan" at bounding box center [491, 172] width 667 height 19
click at [163, 175] on input "Learning Plan option Aftersales Process Modules - APM-LP focused, 1 of 7. 7 res…" at bounding box center [163, 172] width 1 height 9
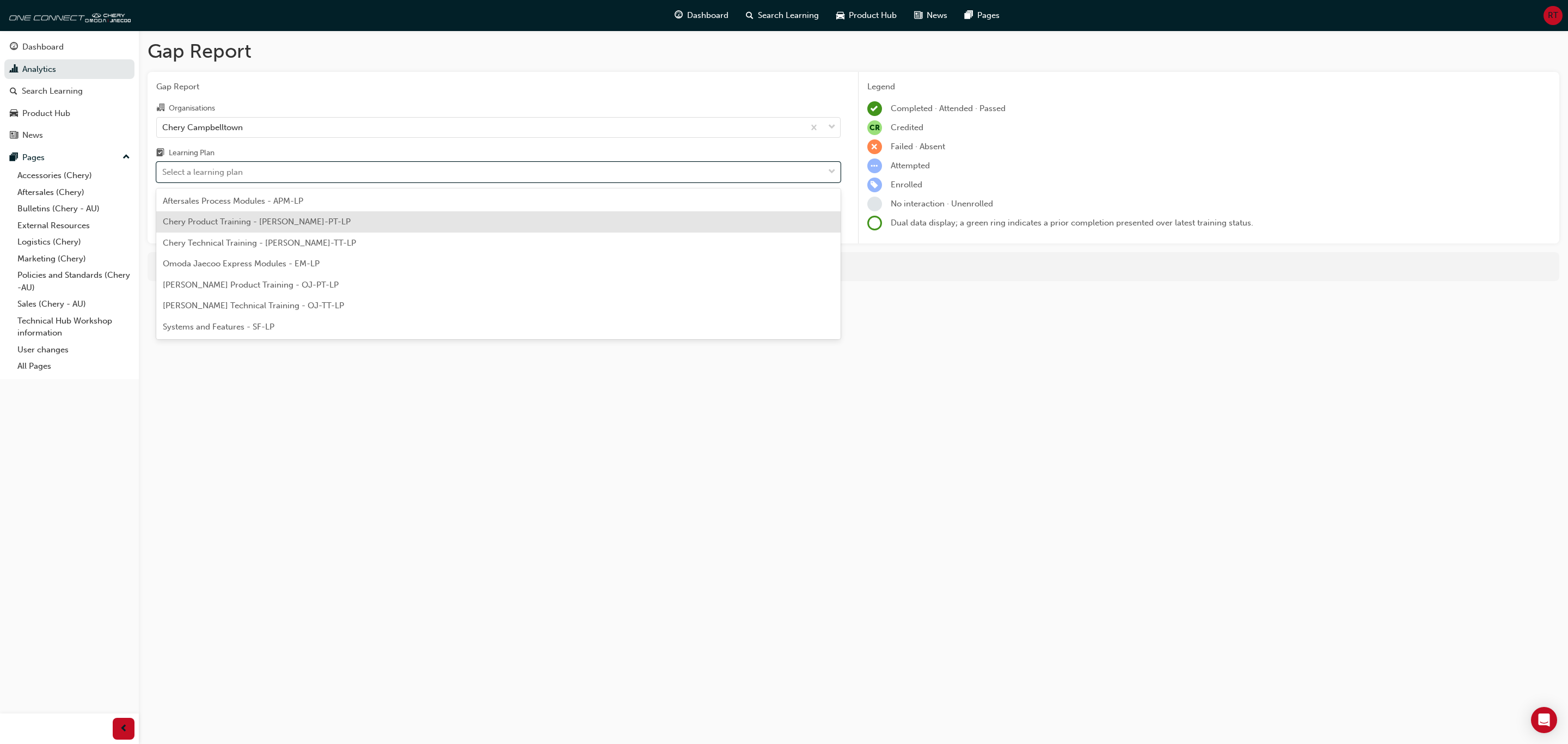
click at [373, 223] on div "Chery Product Training - [PERSON_NAME]-PT-LP" at bounding box center [499, 222] width 684 height 21
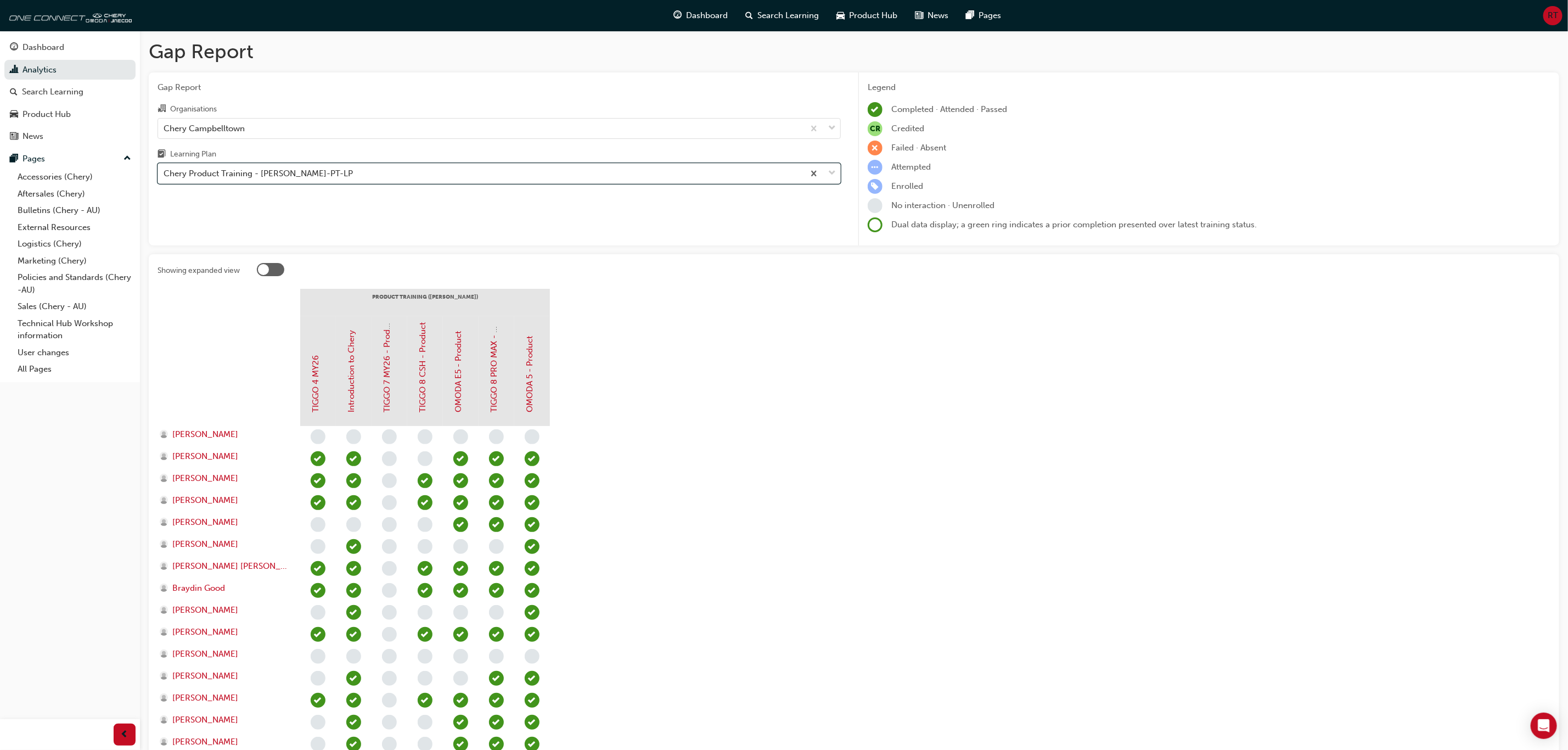
click at [842, 439] on section "PRODUCT TRAINING ([PERSON_NAME]) TIGGO 4 MY26 Introduction to [PERSON_NAME] 7 M…" at bounding box center [854, 643] width 1393 height 708
click at [873, 409] on section "PRODUCT TRAINING ([PERSON_NAME]) TIGGO 4 MY26 Introduction to [PERSON_NAME] 7 M…" at bounding box center [854, 643] width 1393 height 708
click at [1053, 454] on section "PRODUCT TRAINING ([PERSON_NAME]) TIGGO 4 MY26 Introduction to [PERSON_NAME] 7 M…" at bounding box center [854, 643] width 1393 height 708
